Goal: Information Seeking & Learning: Learn about a topic

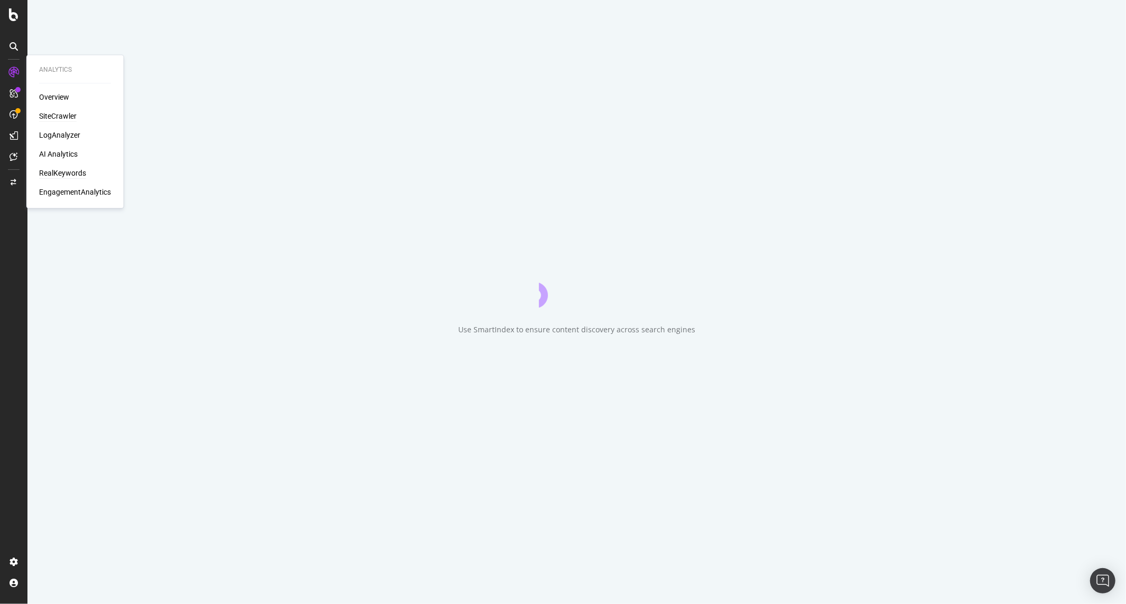
click at [64, 169] on div "RealKeywords" at bounding box center [62, 173] width 47 height 11
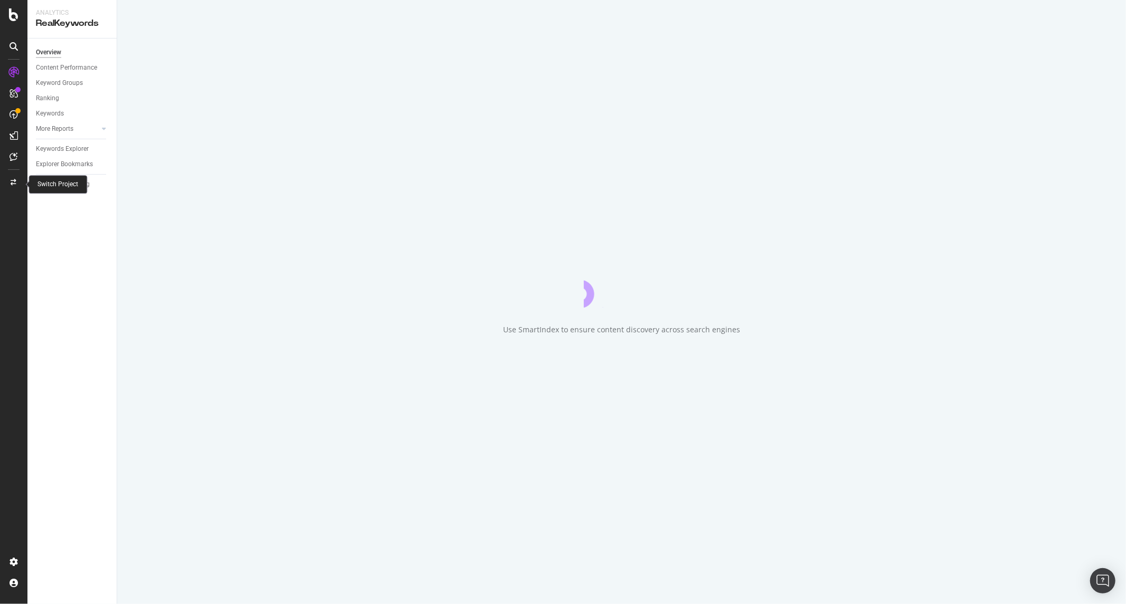
click at [14, 182] on icon at bounding box center [14, 182] width 6 height 6
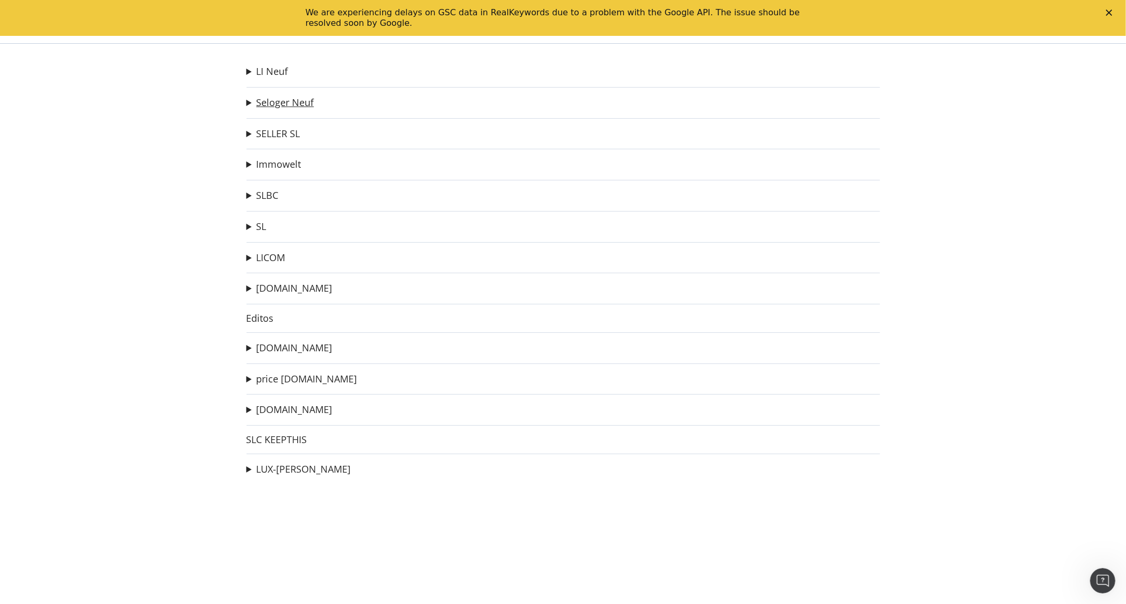
click at [303, 106] on link "Seloger Neuf" at bounding box center [285, 102] width 58 height 11
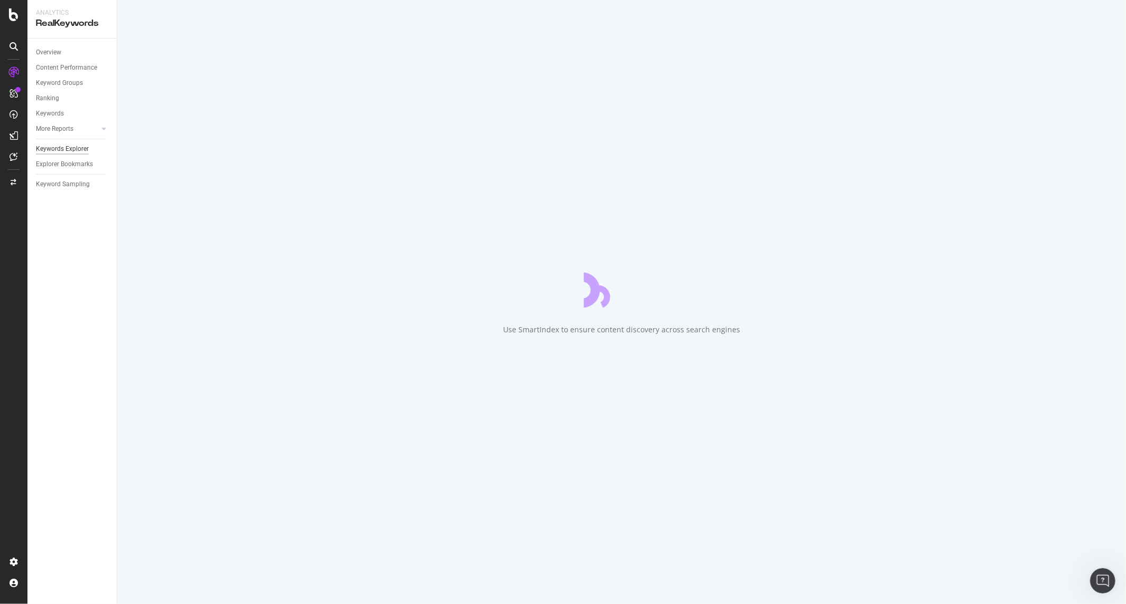
click at [55, 147] on div "Keywords Explorer" at bounding box center [62, 149] width 53 height 11
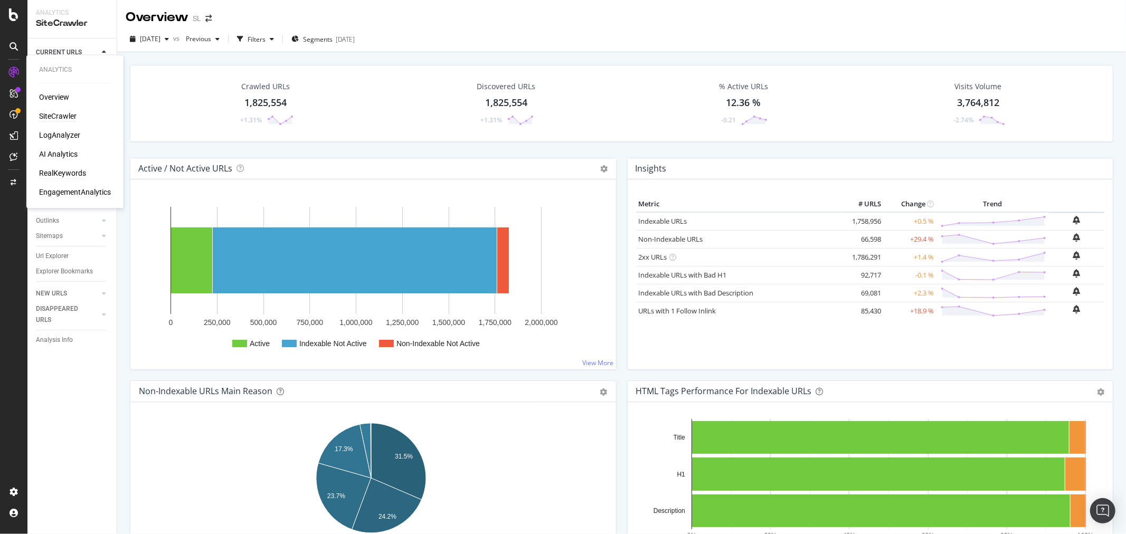
click at [67, 172] on div "RealKeywords" at bounding box center [62, 173] width 47 height 11
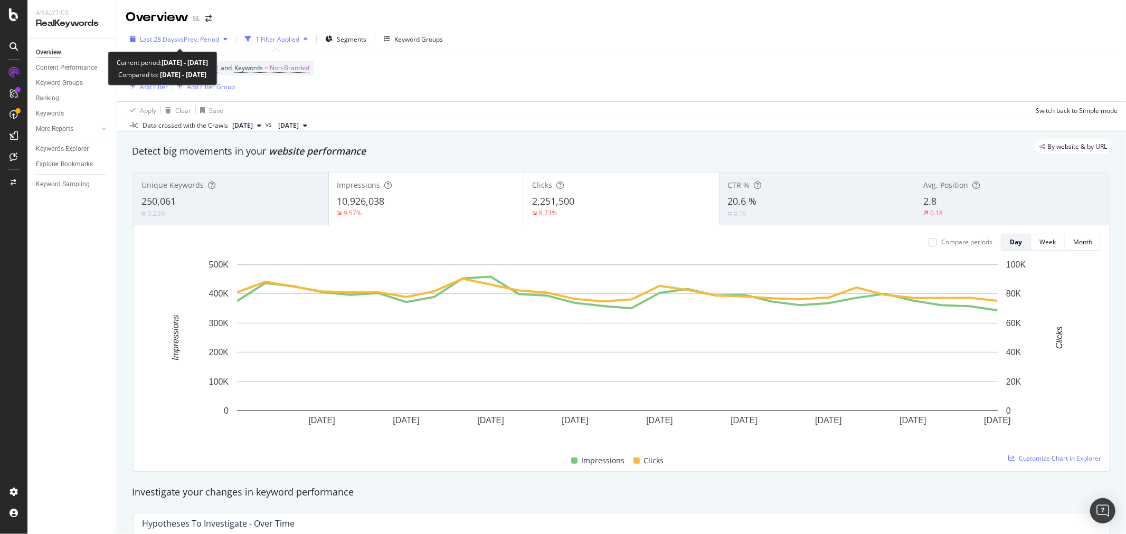
click at [177, 42] on span "vs Prev. Period" at bounding box center [198, 39] width 42 height 9
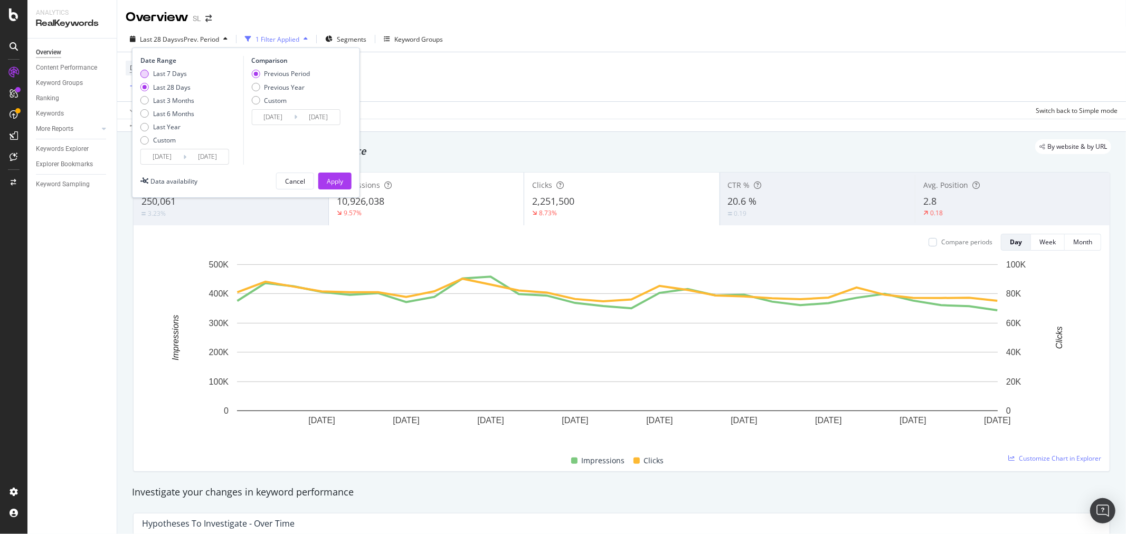
click at [169, 72] on div "Last 7 Days" at bounding box center [170, 73] width 34 height 9
type input "2025/10/04"
type input "2025/09/27"
type input "2025/10/03"
click at [337, 178] on div "Apply" at bounding box center [335, 181] width 16 height 9
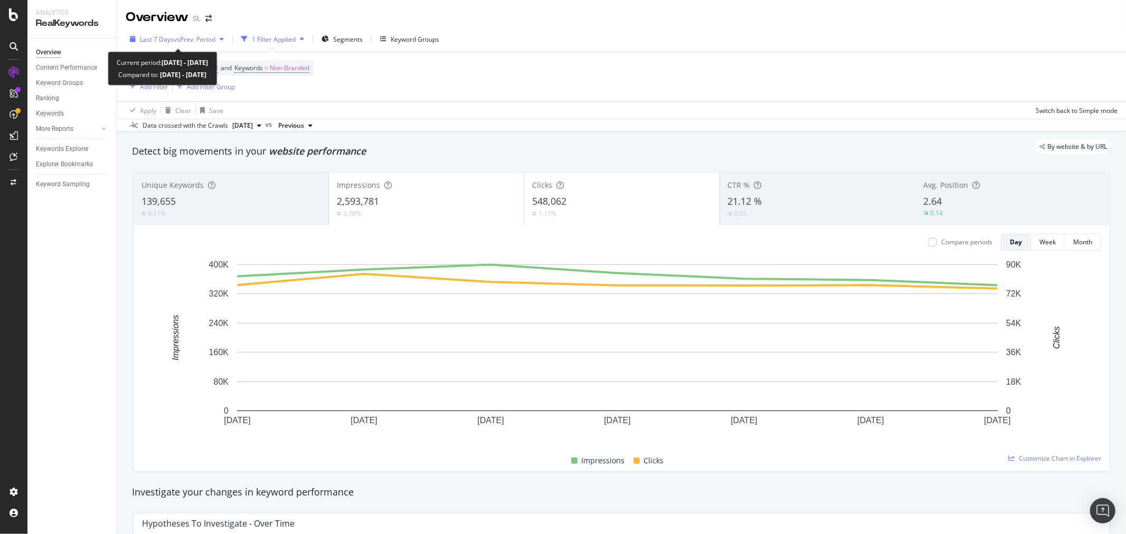
click at [192, 40] on span "vs Prev. Period" at bounding box center [195, 39] width 42 height 9
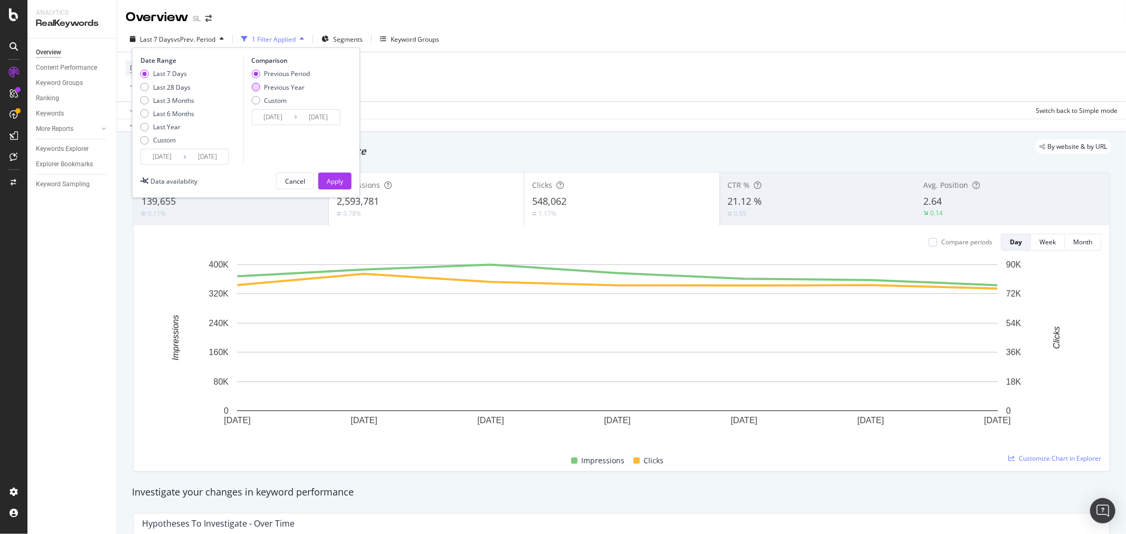
click at [275, 88] on div "Previous Year" at bounding box center [284, 87] width 41 height 9
type input "2024/10/05"
type input "2024/10/11"
click at [339, 175] on div "Apply" at bounding box center [335, 181] width 16 height 16
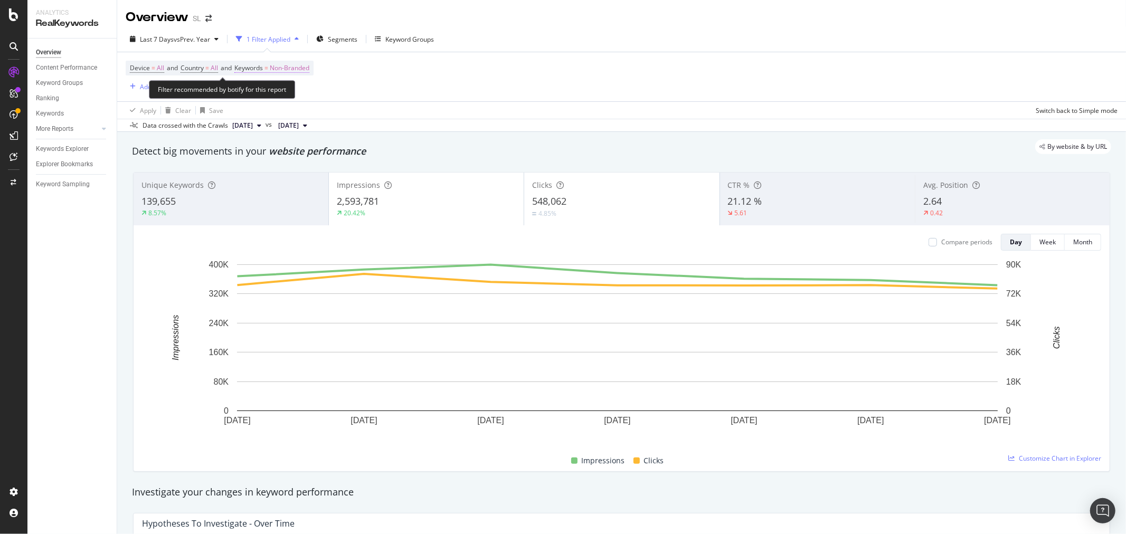
click at [301, 70] on span "Non-Branded" at bounding box center [290, 68] width 40 height 15
click at [290, 99] on div "Non-Branded" at bounding box center [278, 93] width 56 height 16
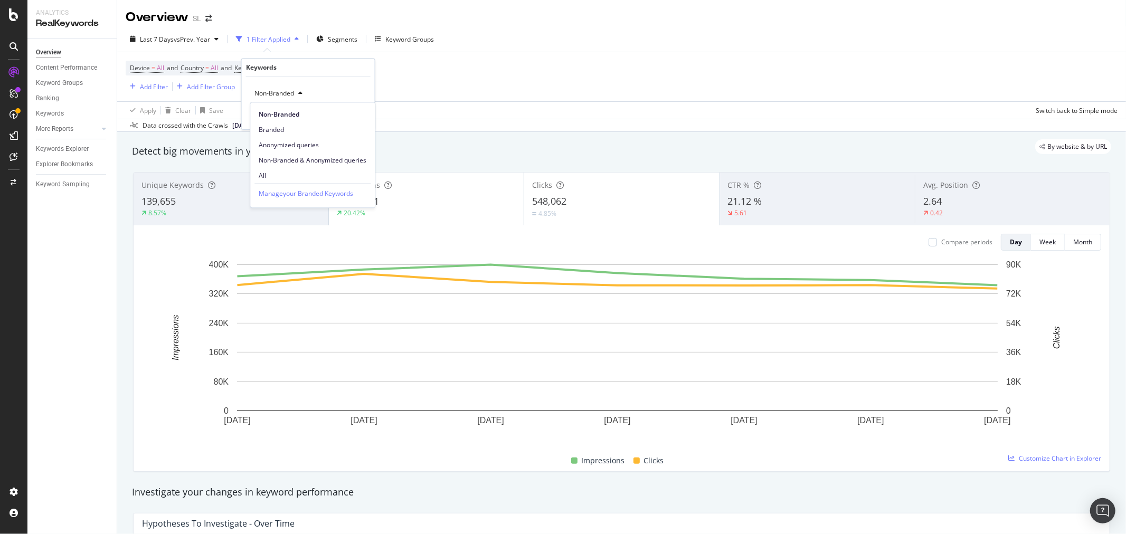
click at [468, 101] on div "Device = All and Country = All and Keywords = Non-Branded Add Filter Add Filter…" at bounding box center [621, 76] width 991 height 49
